Goal: Navigation & Orientation: Find specific page/section

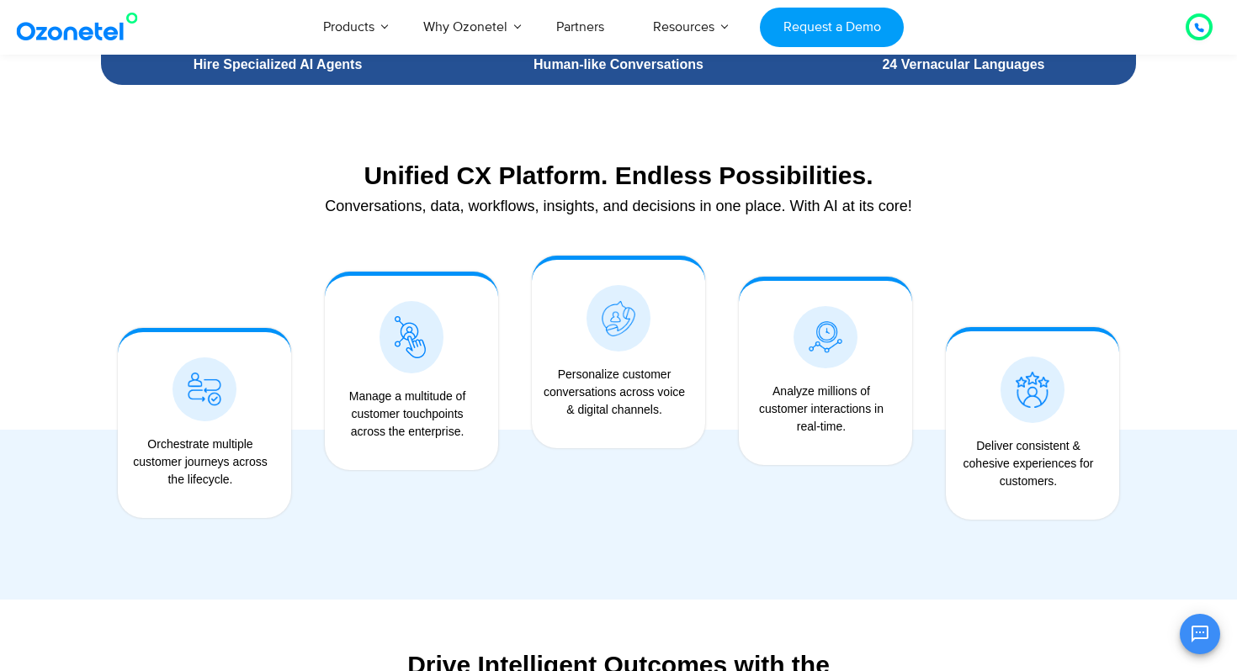
scroll to position [1243, 0]
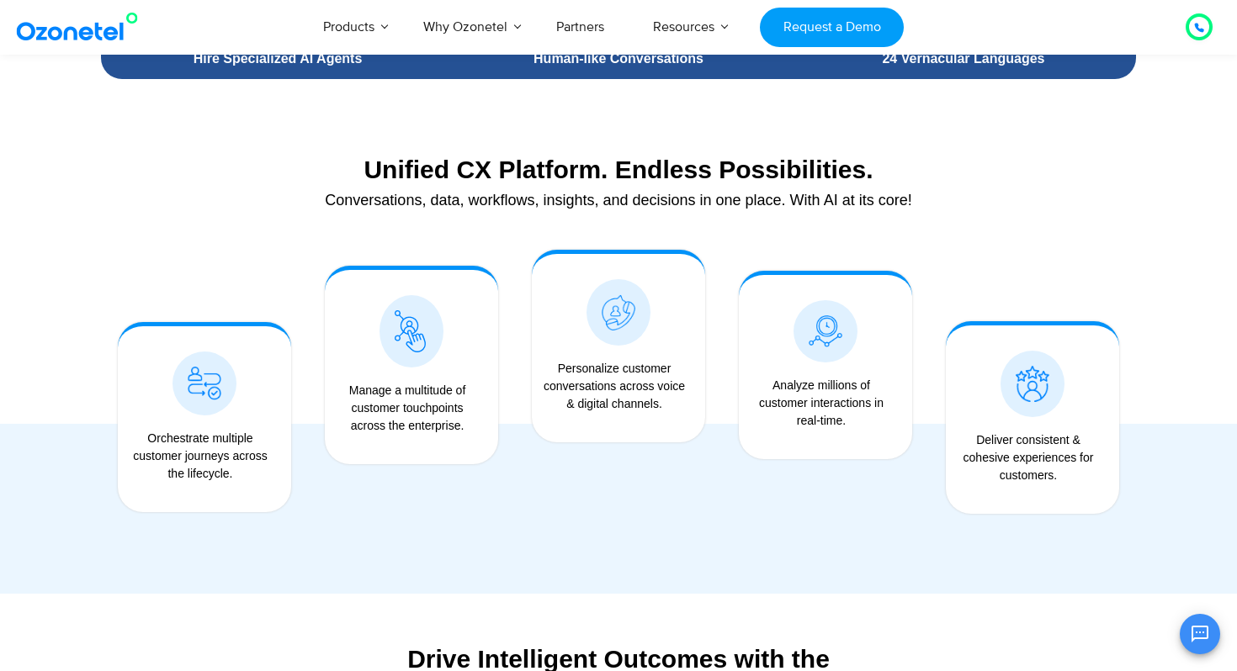
drag, startPoint x: 199, startPoint y: 460, endPoint x: 216, endPoint y: 472, distance: 20.5
click at [216, 472] on div "Orchestrate multiple customer journeys across the lifecycle." at bounding box center [200, 456] width 148 height 53
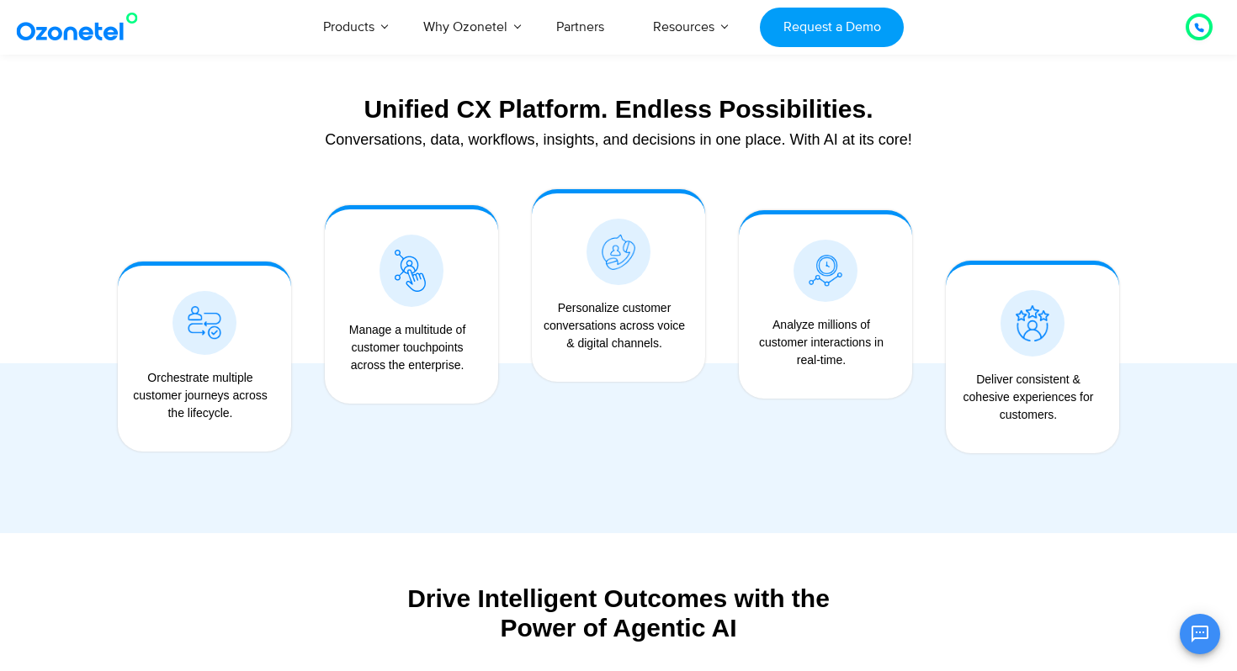
scroll to position [1305, 0]
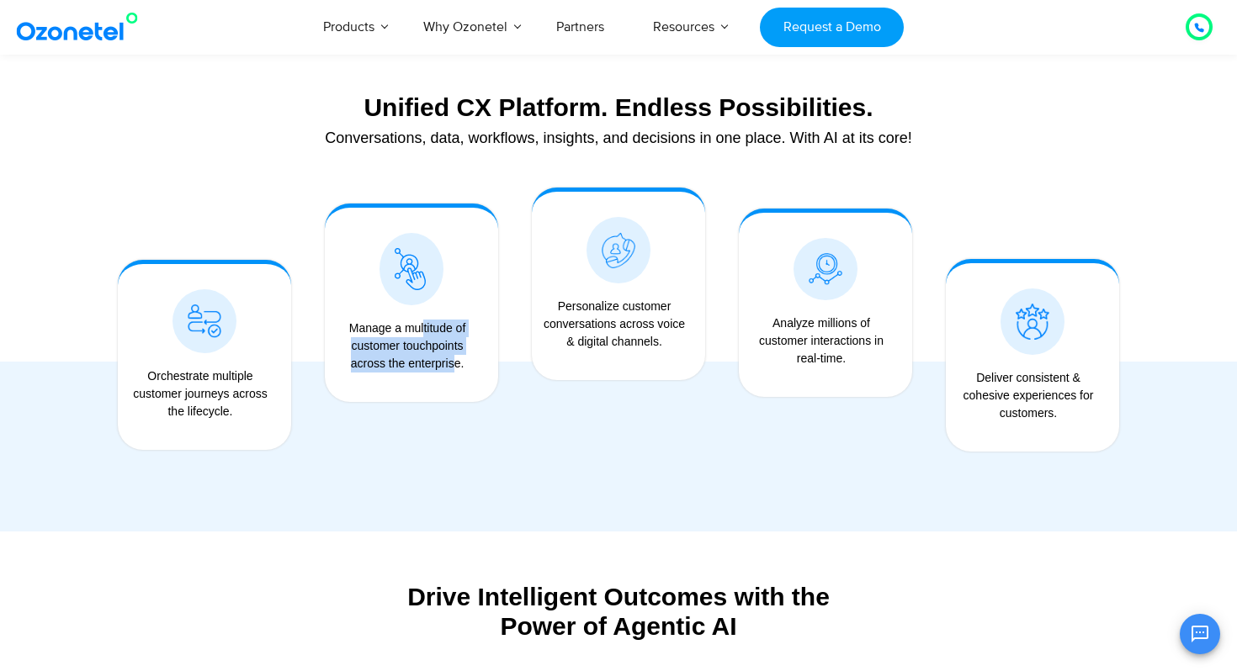
drag, startPoint x: 395, startPoint y: 332, endPoint x: 428, endPoint y: 370, distance: 50.1
click at [428, 370] on div "Manage a multitude of customer touchpoints across the enterprise." at bounding box center [407, 346] width 148 height 53
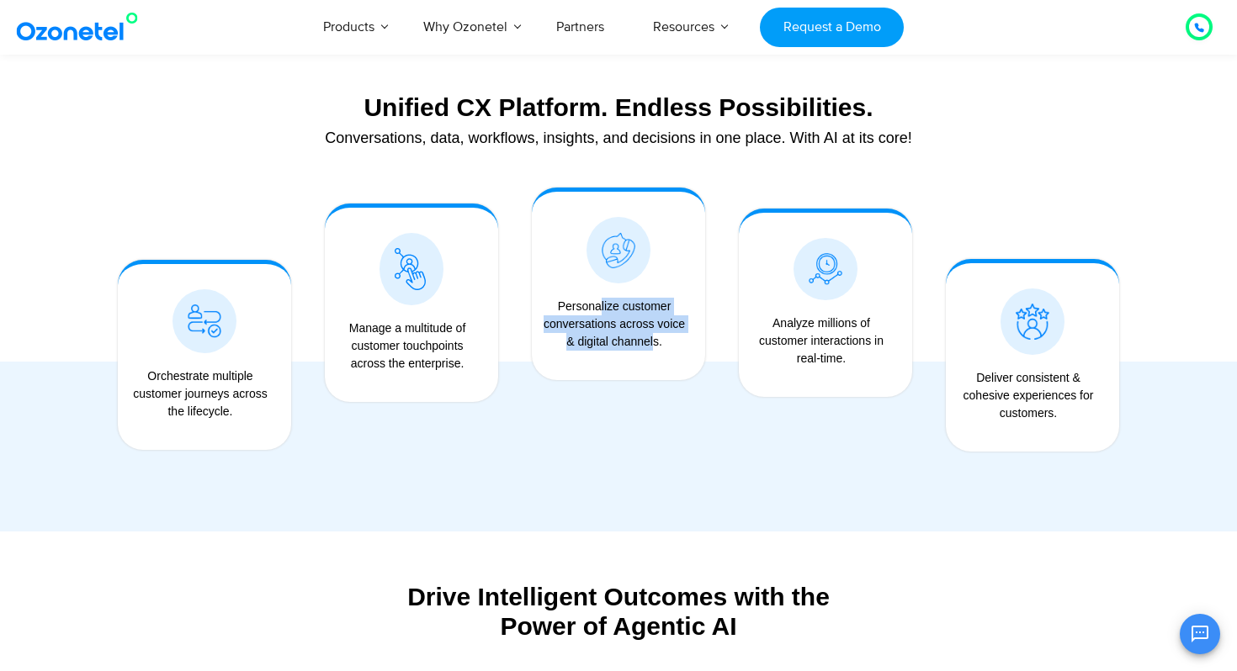
drag, startPoint x: 569, startPoint y: 308, endPoint x: 623, endPoint y: 347, distance: 67.0
click at [623, 347] on div "Personalize customer conversations across voice & digital channels." at bounding box center [614, 324] width 148 height 53
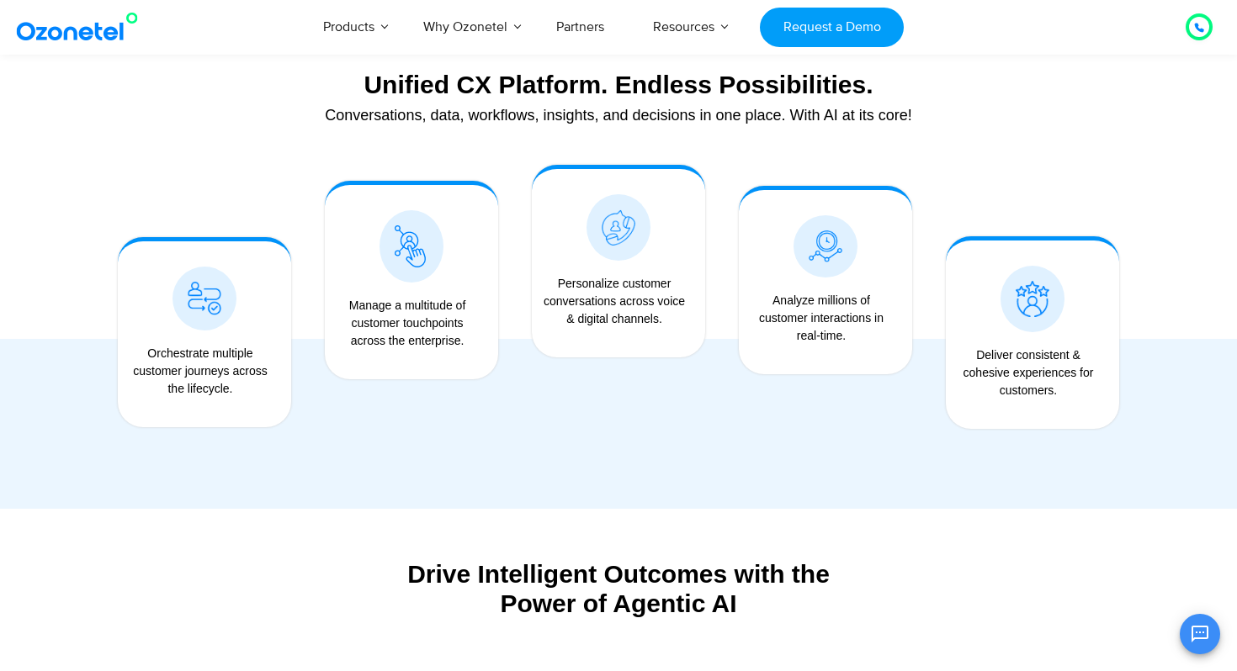
scroll to position [1329, 0]
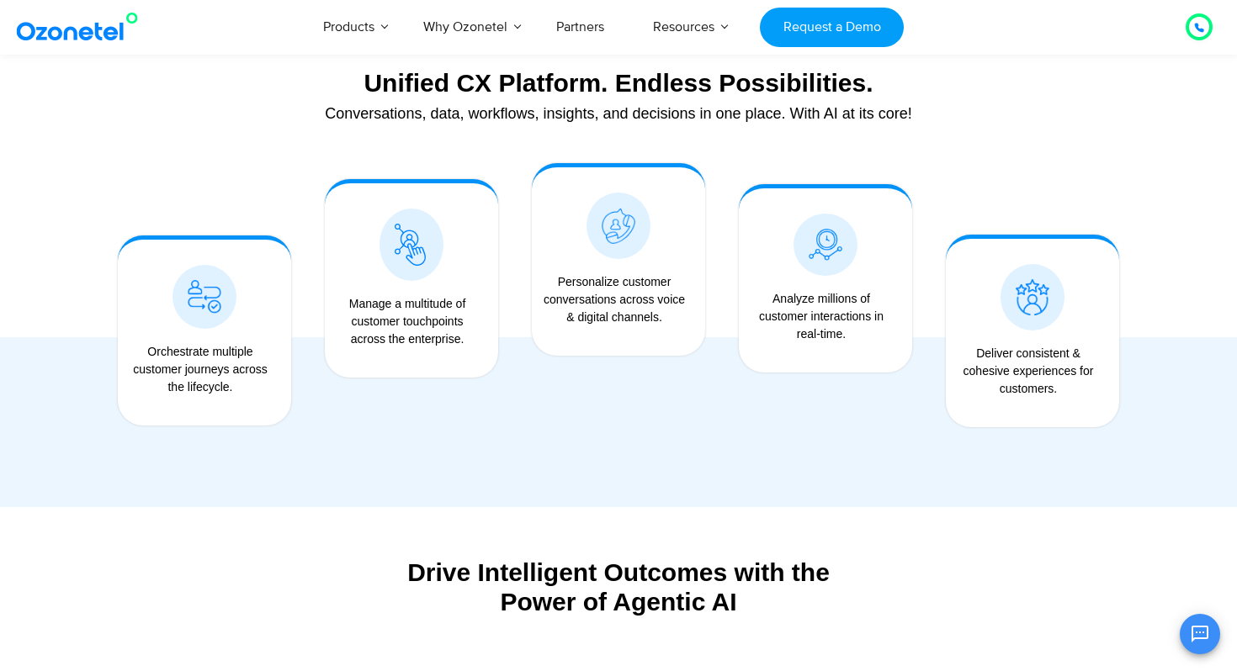
drag, startPoint x: 814, startPoint y: 303, endPoint x: 846, endPoint y: 334, distance: 44.6
click at [846, 334] on div "Analyze millions of customer interactions in real-time." at bounding box center [821, 316] width 148 height 53
drag, startPoint x: 1000, startPoint y: 361, endPoint x: 1023, endPoint y: 400, distance: 45.6
click at [1023, 400] on div "Deliver consistent & cohesive experiences for customers." at bounding box center [1032, 378] width 156 height 82
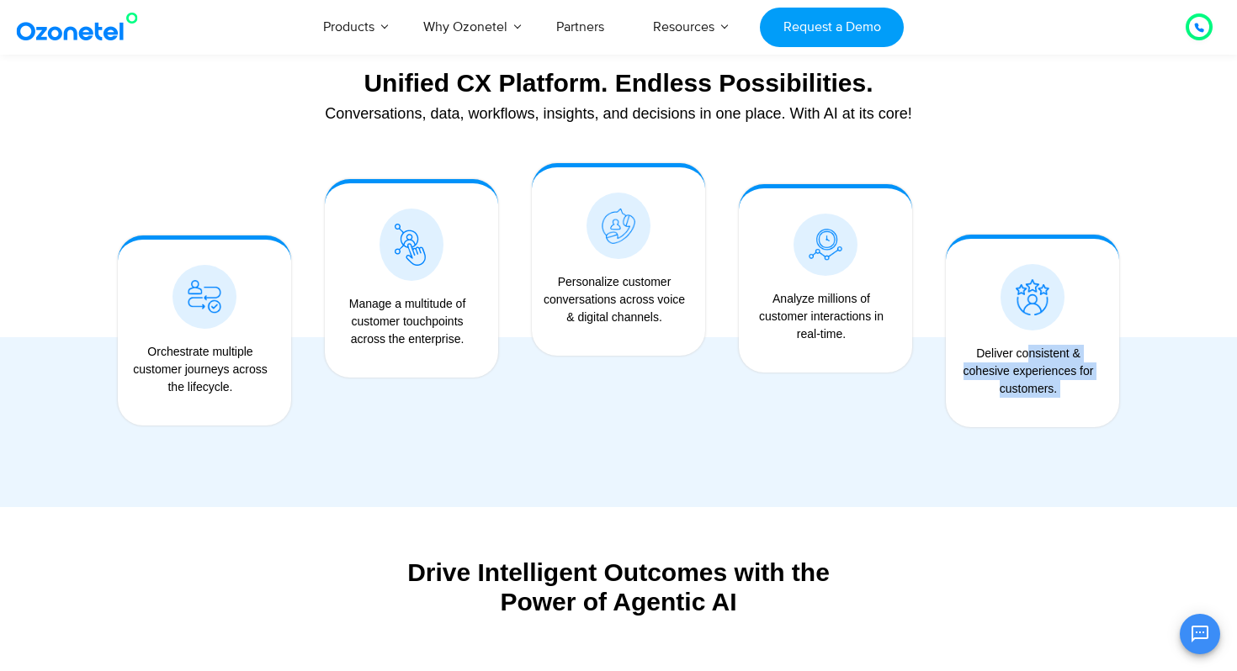
click at [1023, 400] on div "Deliver consistent & cohesive experiences for customers." at bounding box center [1032, 378] width 156 height 82
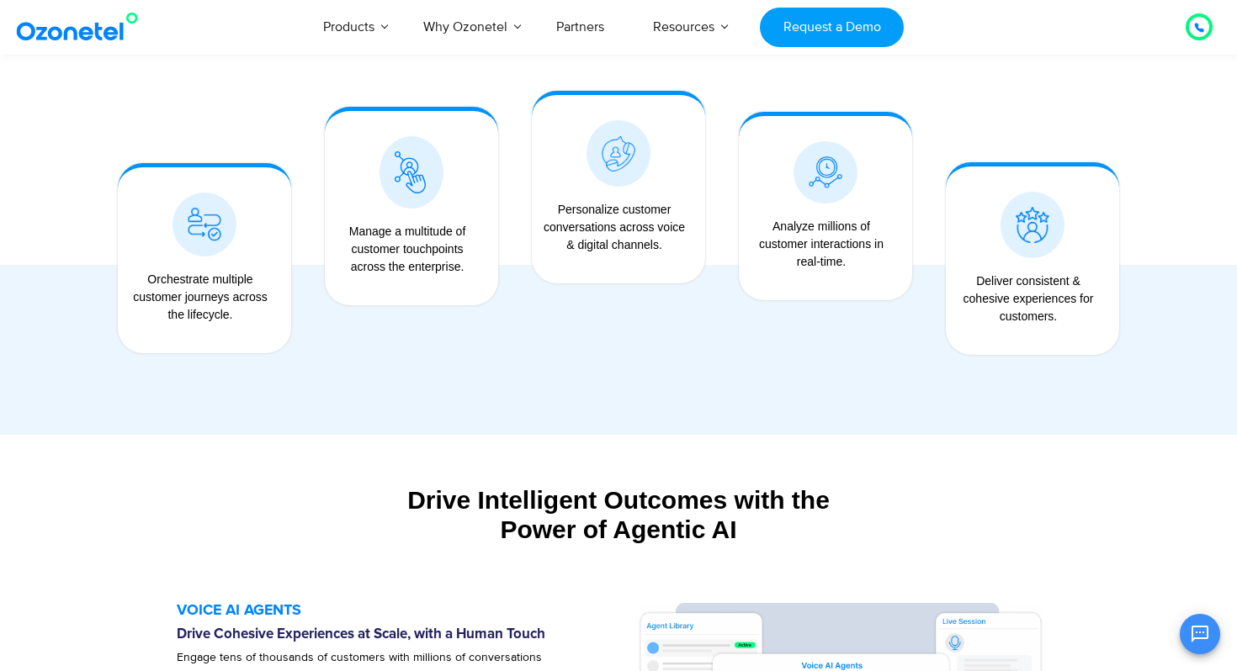
scroll to position [1403, 0]
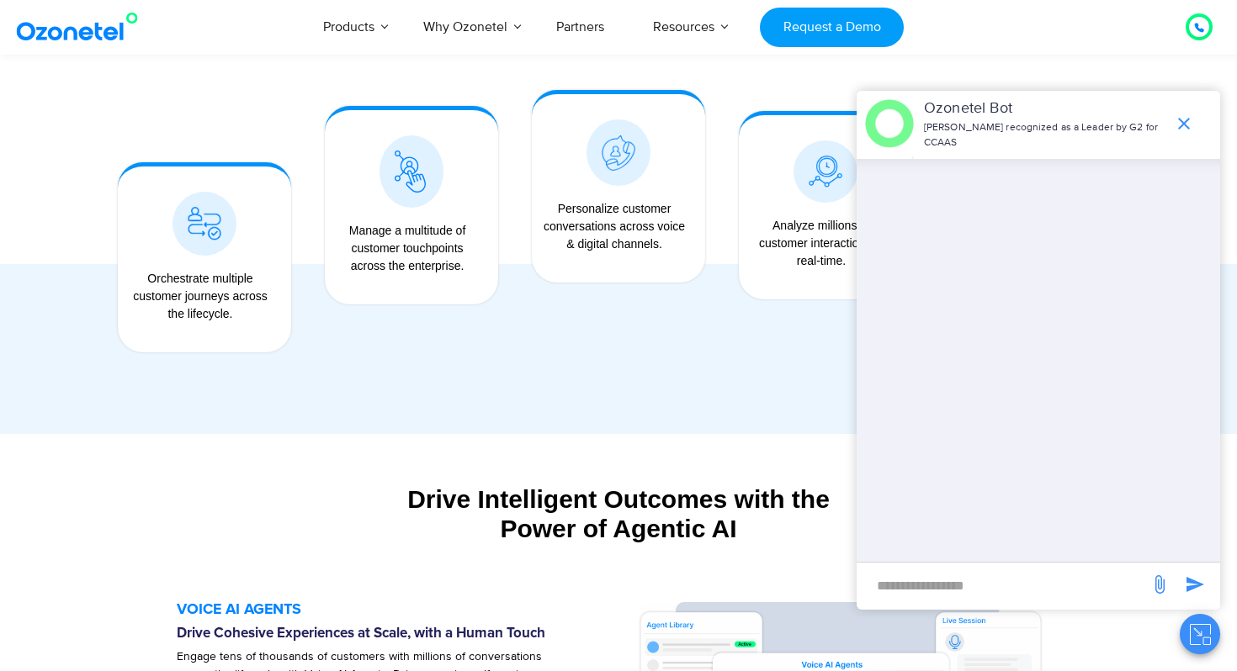
click at [73, 161] on div at bounding box center [618, 181] width 1237 height 506
click at [1179, 121] on icon "end chat or minimize" at bounding box center [1184, 124] width 20 height 20
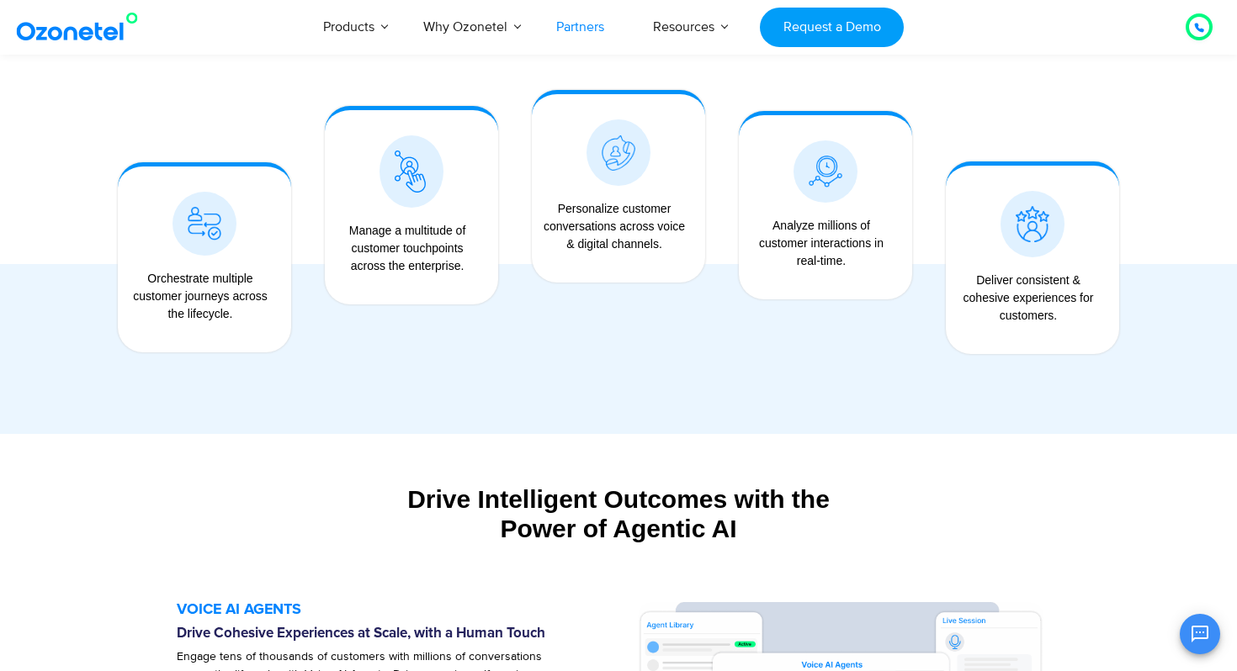
click at [586, 30] on link "Partners" at bounding box center [580, 27] width 97 height 56
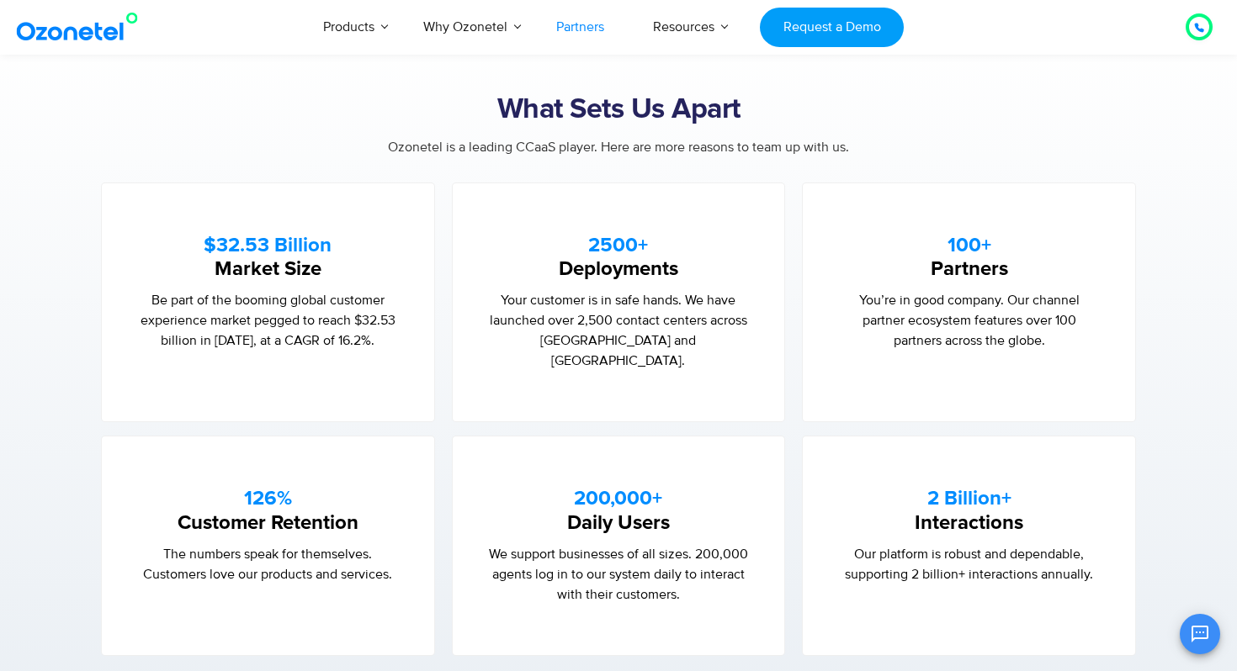
scroll to position [997, 0]
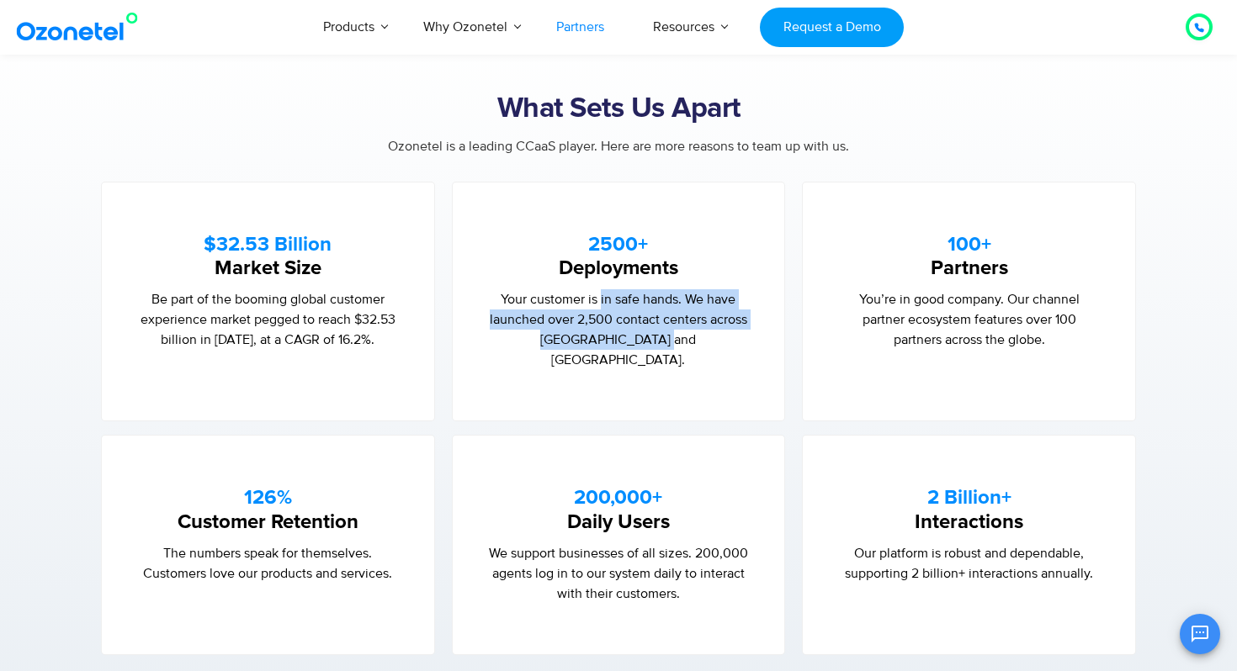
drag, startPoint x: 601, startPoint y: 298, endPoint x: 650, endPoint y: 342, distance: 66.2
click at [650, 342] on p "Your customer is in safe hands. We have launched over 2,500 contact centers acr…" at bounding box center [618, 329] width 265 height 81
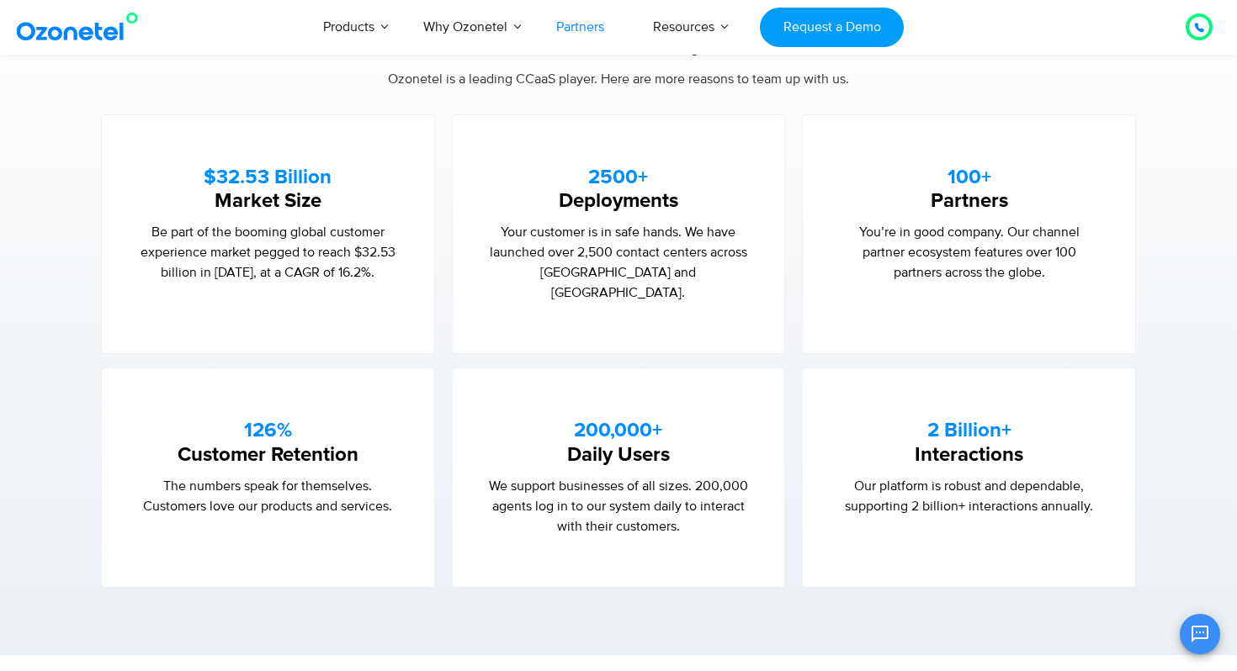
scroll to position [1066, 0]
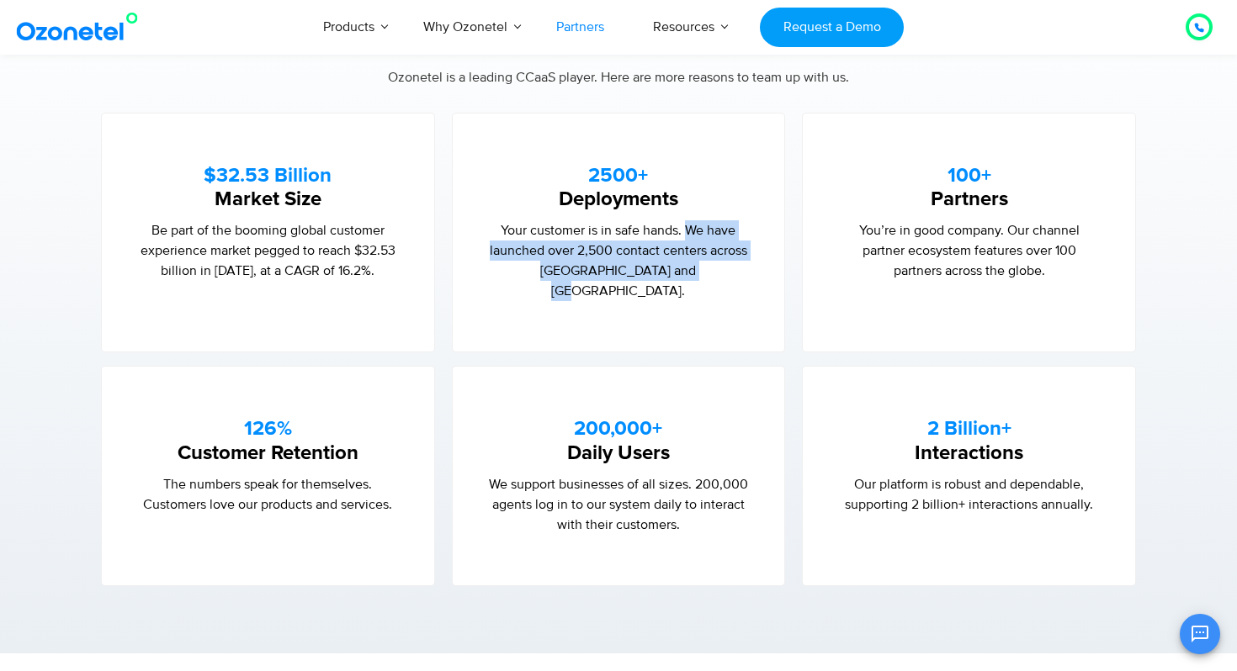
drag, startPoint x: 690, startPoint y: 229, endPoint x: 690, endPoint y: 266, distance: 37.0
click at [690, 266] on p "Your customer is in safe hands. We have launched over 2,500 contact centers acr…" at bounding box center [618, 260] width 265 height 81
click at [689, 265] on p "Your customer is in safe hands. We have launched over 2,500 contact centers acr…" at bounding box center [618, 260] width 265 height 81
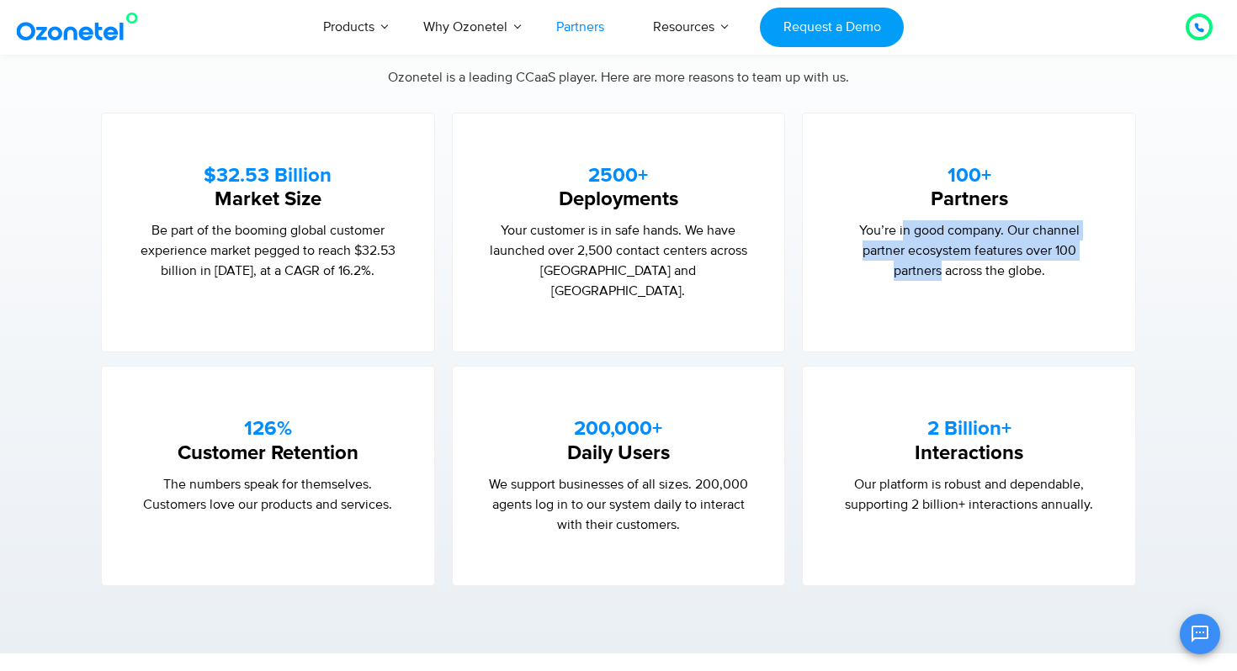
drag, startPoint x: 904, startPoint y: 230, endPoint x: 941, endPoint y: 261, distance: 48.4
click at [941, 261] on p "You’re in good company. Our channel partner ecosystem features over 100 partner…" at bounding box center [968, 250] width 265 height 61
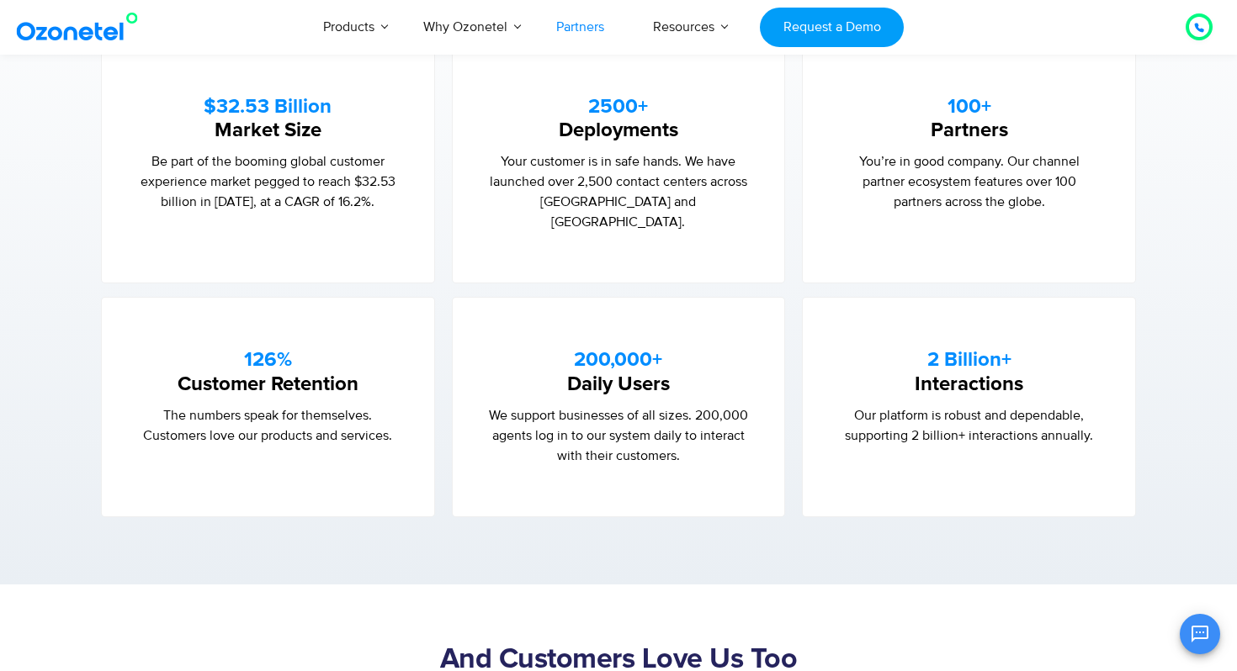
scroll to position [1138, 0]
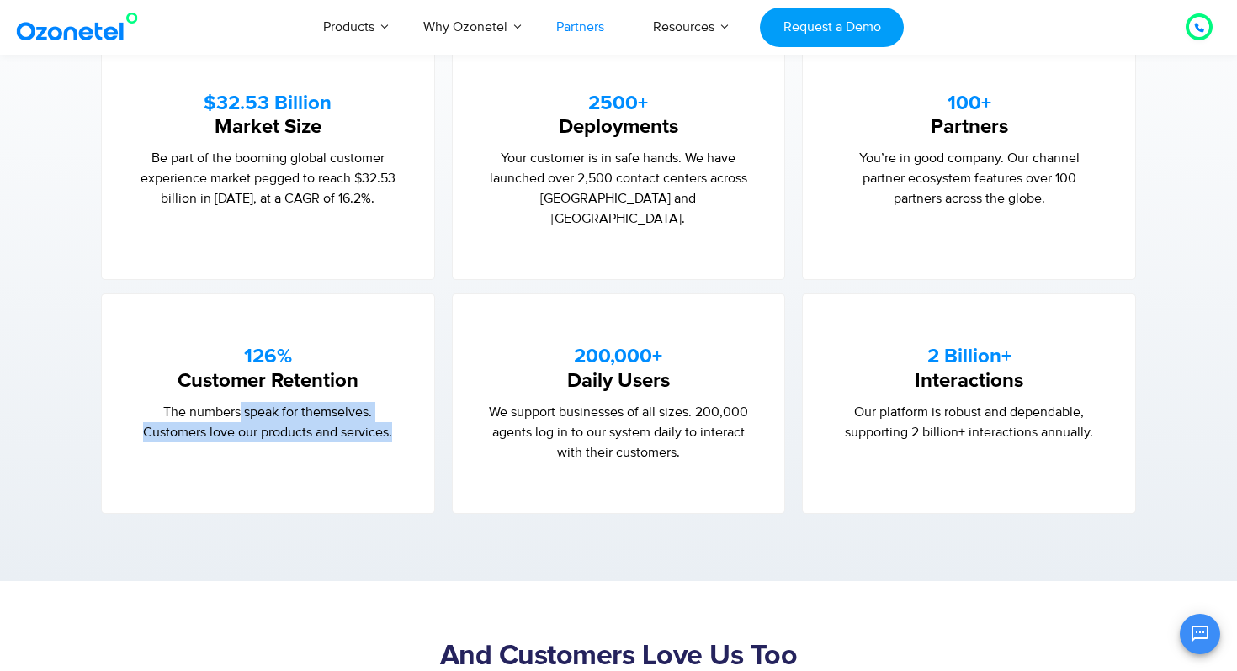
drag, startPoint x: 241, startPoint y: 389, endPoint x: 273, endPoint y: 421, distance: 45.2
click at [273, 421] on div "126% Customer Retention The numbers speak for themselves. Customers love our pr…" at bounding box center [268, 404] width 334 height 220
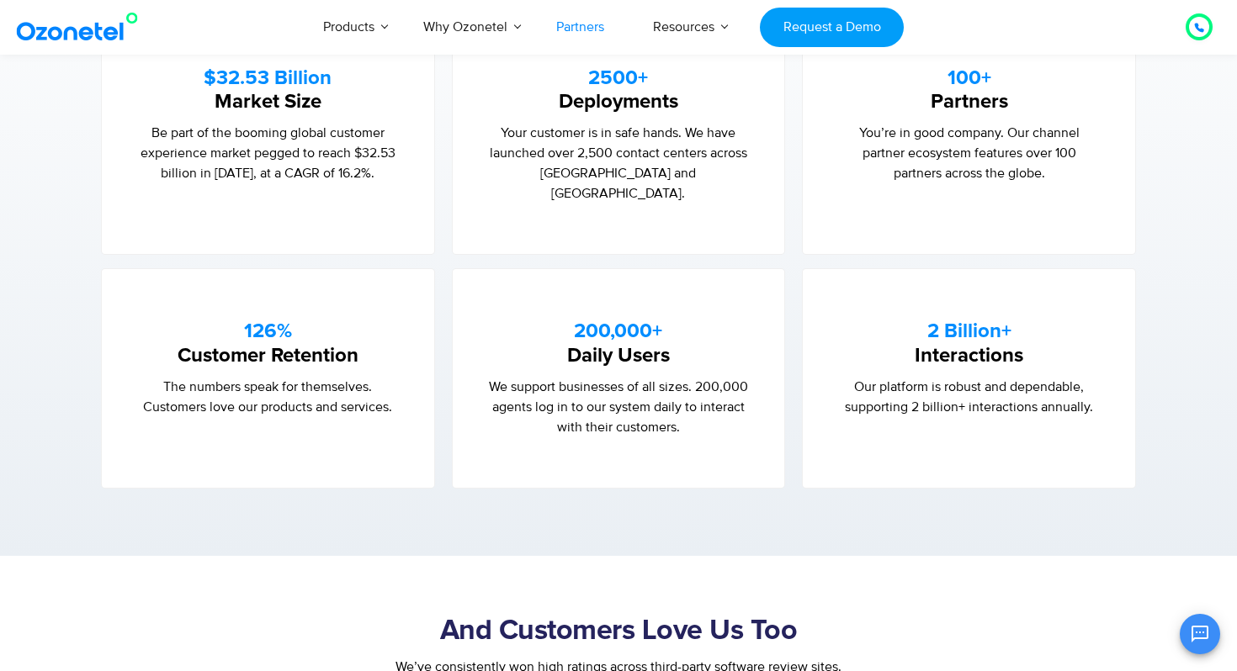
scroll to position [1169, 0]
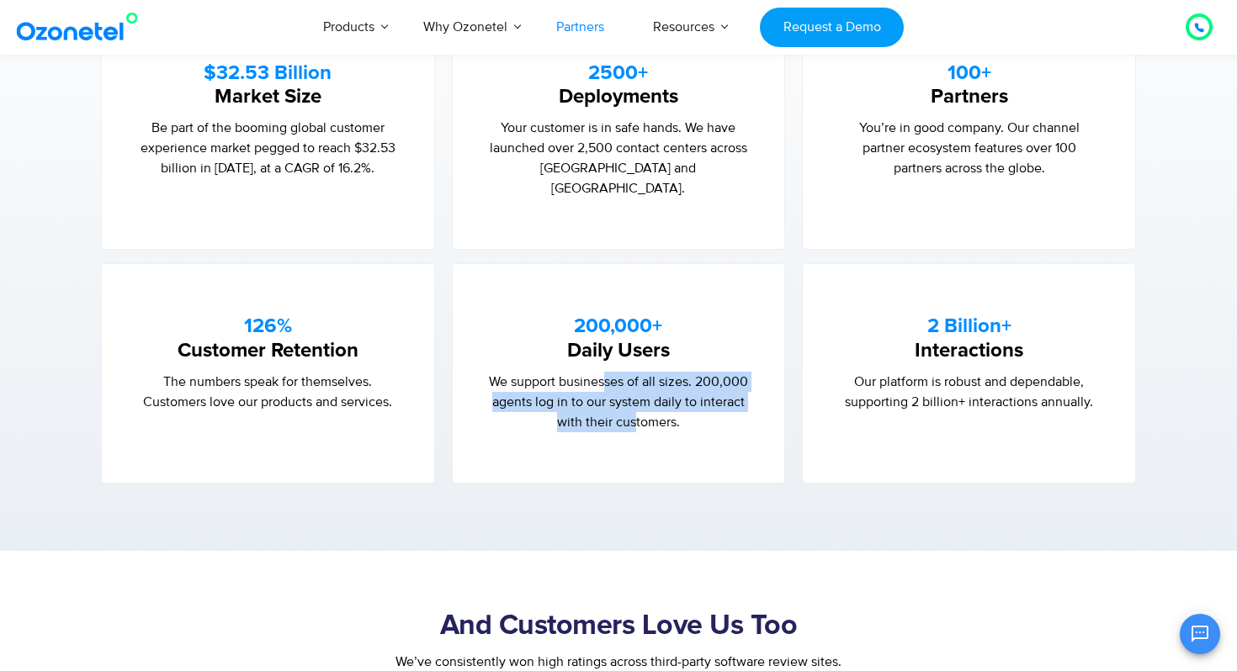
drag, startPoint x: 606, startPoint y: 356, endPoint x: 633, endPoint y: 398, distance: 49.9
click at [633, 398] on p "We support businesses of all sizes. 200,000 agents log in to our system daily t…" at bounding box center [618, 402] width 265 height 61
click at [633, 397] on p "We support businesses of all sizes. 200,000 agents log in to our system daily t…" at bounding box center [618, 402] width 265 height 61
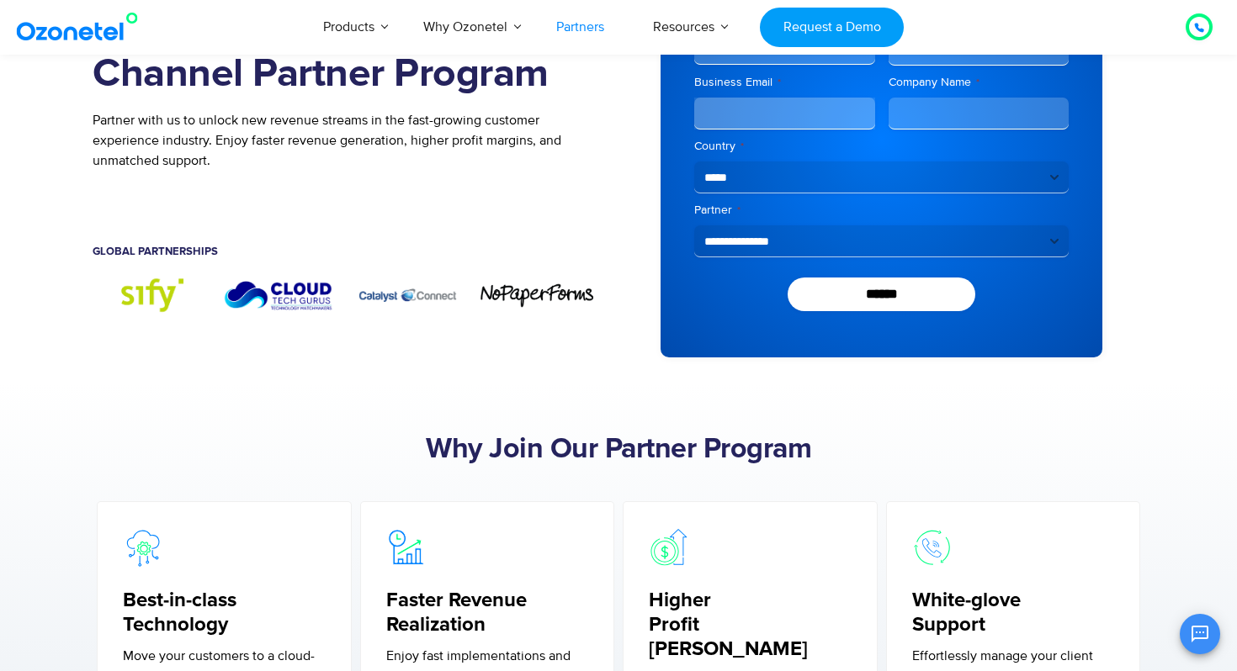
scroll to position [0, 0]
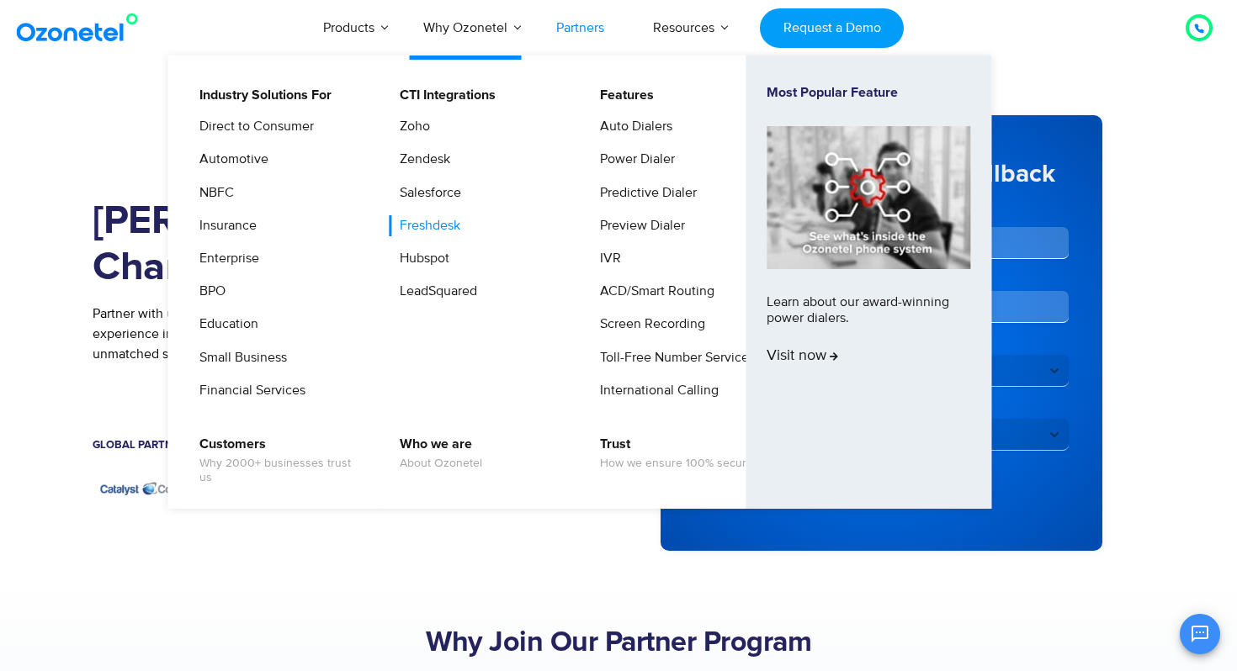
click at [431, 228] on link "Freshdesk" at bounding box center [426, 225] width 74 height 21
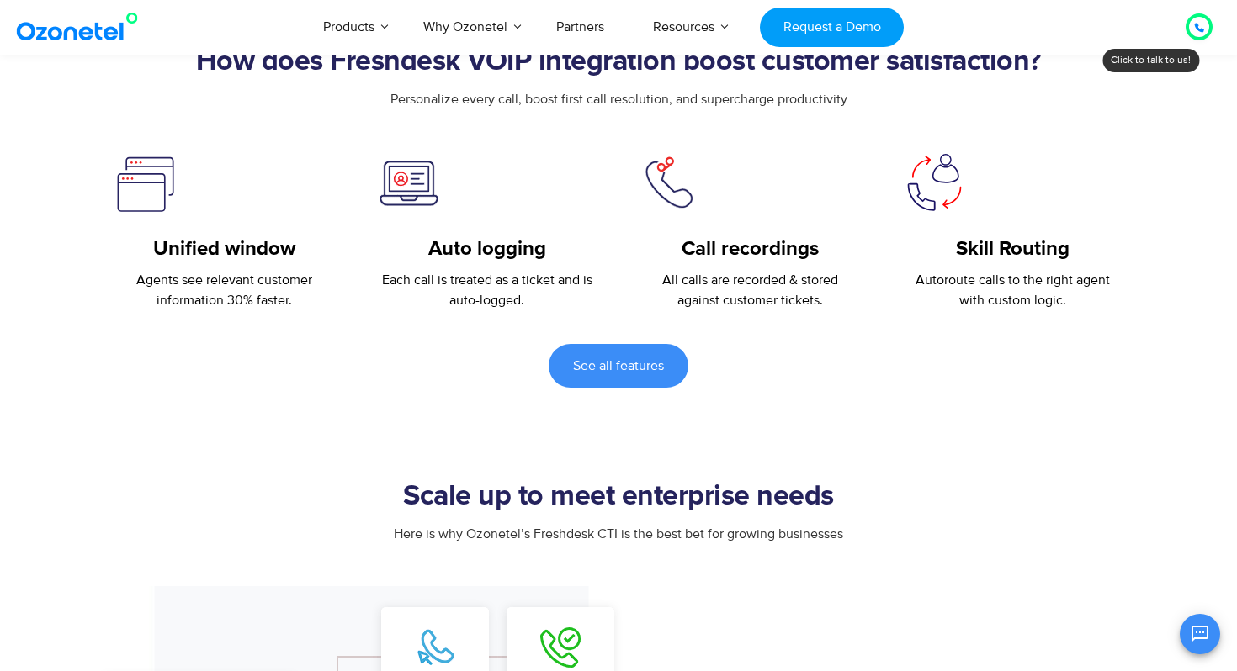
scroll to position [679, 0]
